Goal: Book appointment/travel/reservation

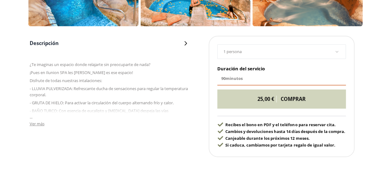
scroll to position [323, 0]
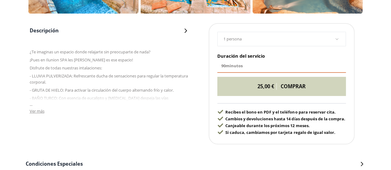
click at [32, 113] on span "Ver más" at bounding box center [37, 112] width 15 height 6
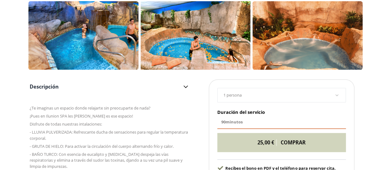
scroll to position [262, 0]
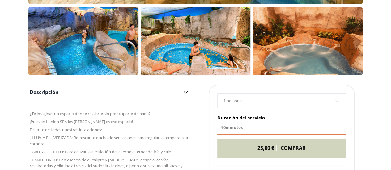
click at [260, 105] on div "1 persona 1 persona 2 personas 3 personas 4 personas 5 personas 6 personas 7 pe…" at bounding box center [281, 101] width 129 height 15
click at [334, 101] on div "1 persona" at bounding box center [282, 101] width 116 height 6
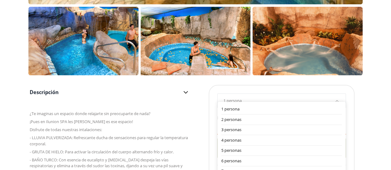
click at [336, 102] on ul "1 persona 2 personas 3 personas 4 personas 5 personas 6 personas 7 personas 8 p…" at bounding box center [282, 139] width 128 height 75
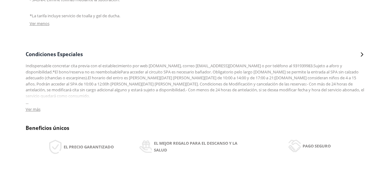
scroll to position [549, 0]
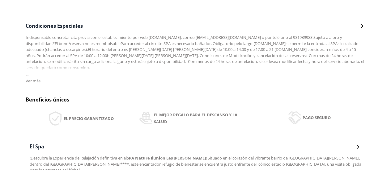
click at [30, 78] on span "Ver más" at bounding box center [33, 81] width 15 height 6
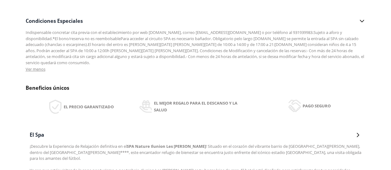
scroll to position [526, 0]
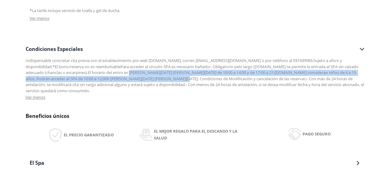
drag, startPoint x: 111, startPoint y: 74, endPoint x: 145, endPoint y: 81, distance: 34.5
click at [145, 81] on div "Indispensable concretar cita previa con el establecimiento por web [DOMAIN_NAME…" at bounding box center [196, 76] width 340 height 36
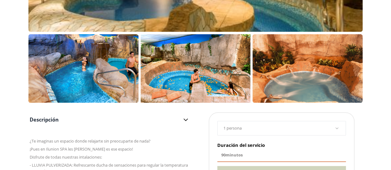
scroll to position [193, 0]
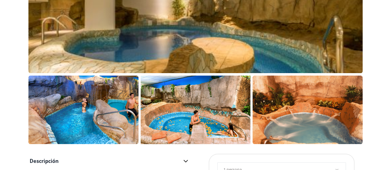
click at [259, 41] on div at bounding box center [195, 8] width 334 height 130
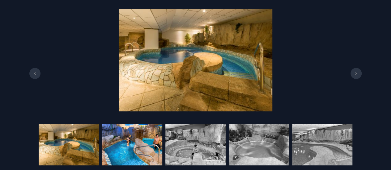
click at [118, 152] on img at bounding box center [132, 145] width 60 height 42
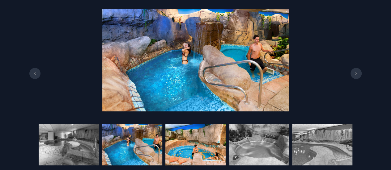
click at [198, 149] on img at bounding box center [195, 145] width 60 height 42
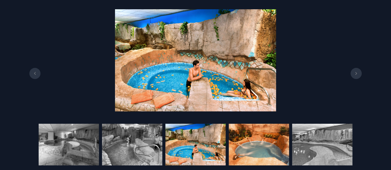
click at [261, 146] on img at bounding box center [259, 145] width 60 height 42
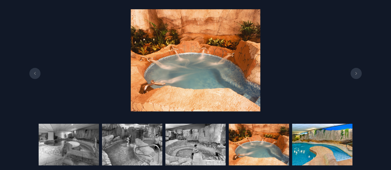
click at [322, 143] on img at bounding box center [322, 145] width 60 height 42
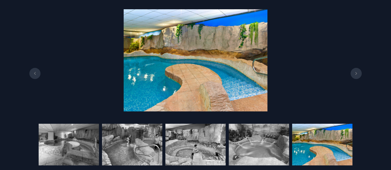
scroll to position [93, 0]
click at [33, 26] on div at bounding box center [195, 60] width 391 height 102
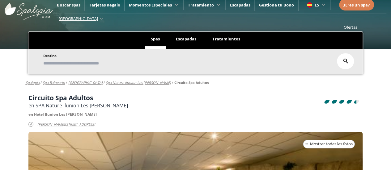
scroll to position [0, 0]
